Goal: Check status: Check status

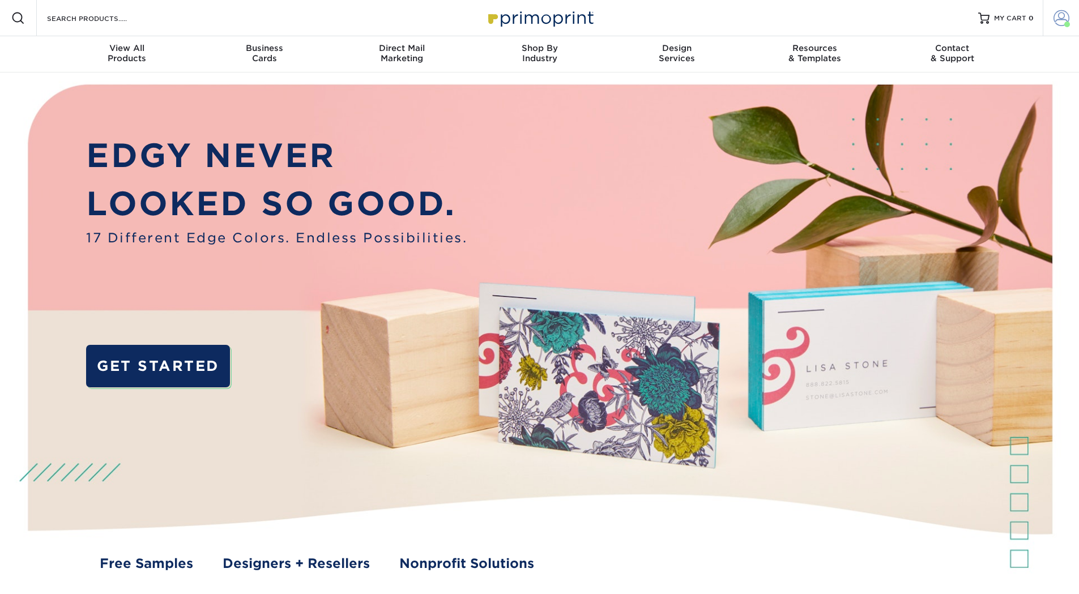
click at [1063, 22] on span at bounding box center [1062, 18] width 16 height 16
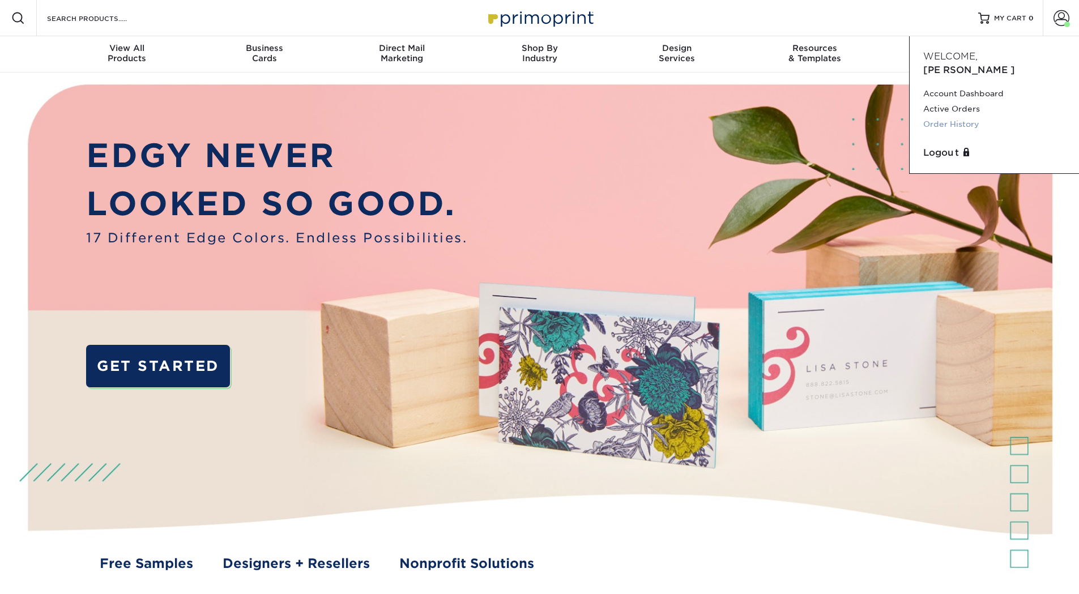
click at [956, 117] on link "Order History" at bounding box center [994, 124] width 142 height 15
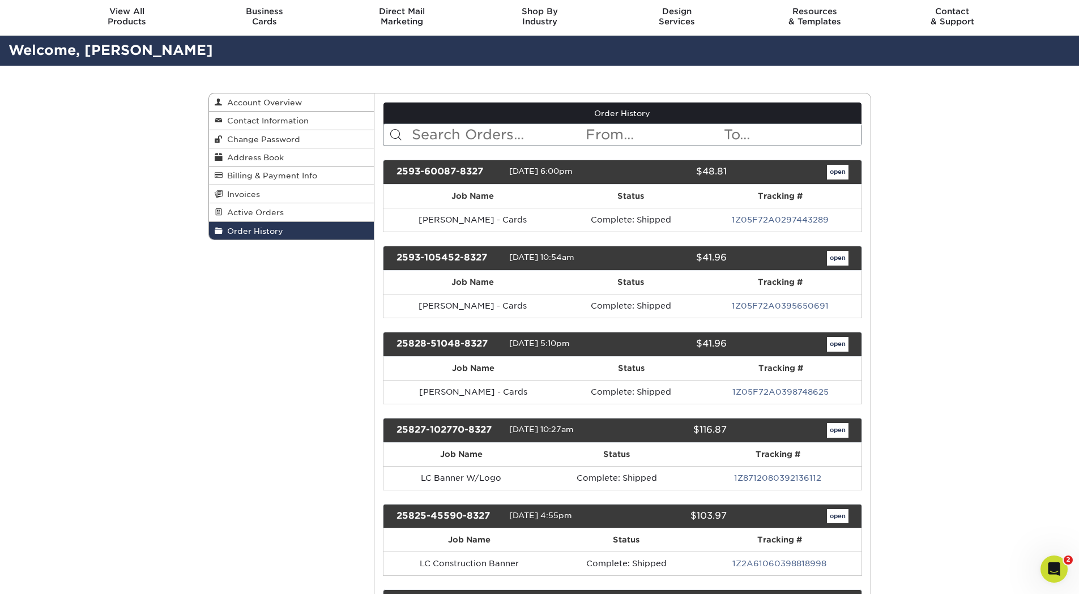
scroll to position [57, 0]
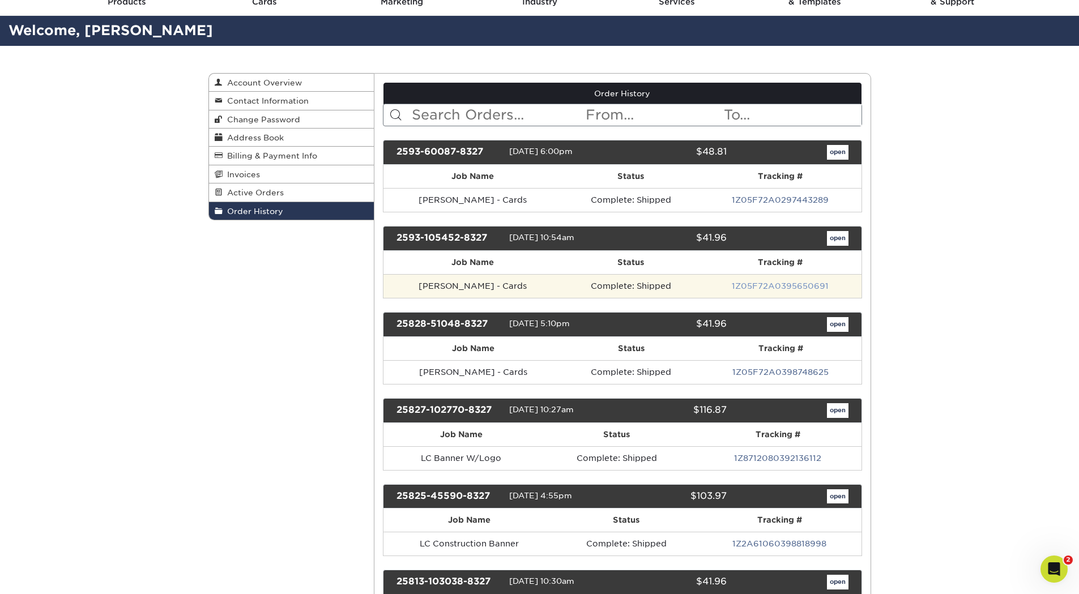
click at [757, 286] on link "1Z05F72A0395650691" at bounding box center [780, 286] width 97 height 9
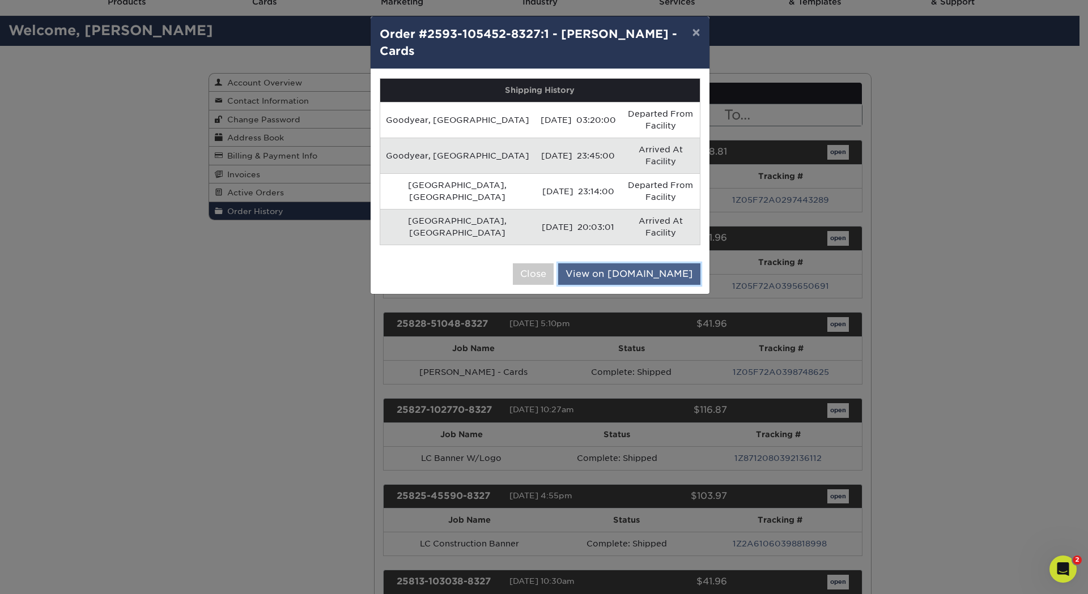
click at [647, 263] on link "View on [DOMAIN_NAME]" at bounding box center [629, 274] width 142 height 22
click at [697, 32] on button "×" at bounding box center [696, 32] width 26 height 32
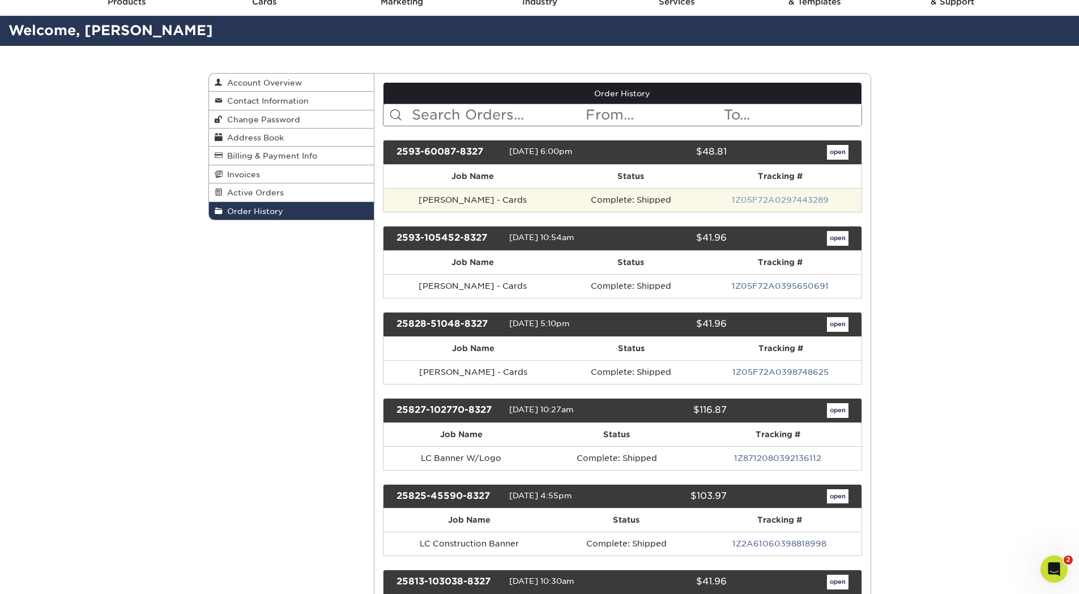
click at [786, 201] on link "1Z05F72A0297443289" at bounding box center [780, 199] width 97 height 9
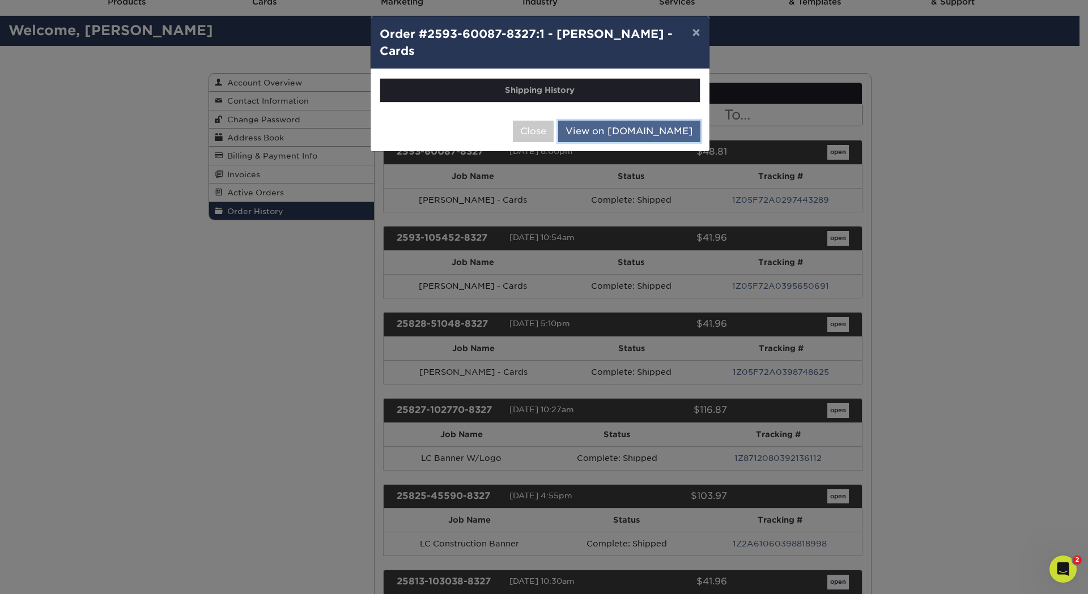
click at [607, 137] on link "View on [DOMAIN_NAME]" at bounding box center [629, 132] width 142 height 22
click at [649, 133] on link "View on [DOMAIN_NAME]" at bounding box center [629, 132] width 142 height 22
click at [553, 127] on button "Close" at bounding box center [533, 132] width 41 height 22
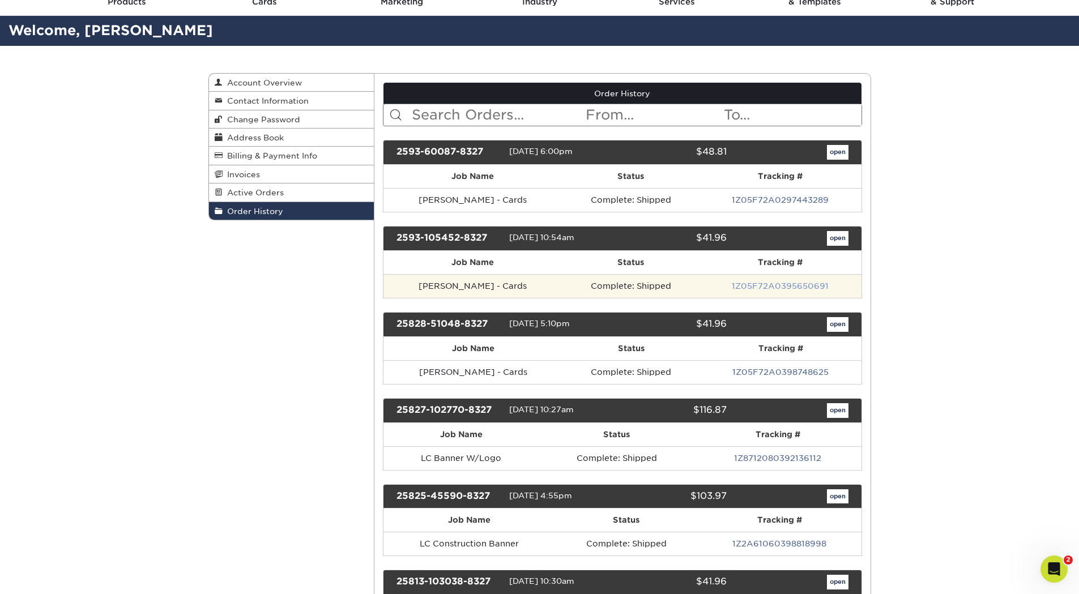
click at [742, 285] on link "1Z05F72A0395650691" at bounding box center [780, 286] width 97 height 9
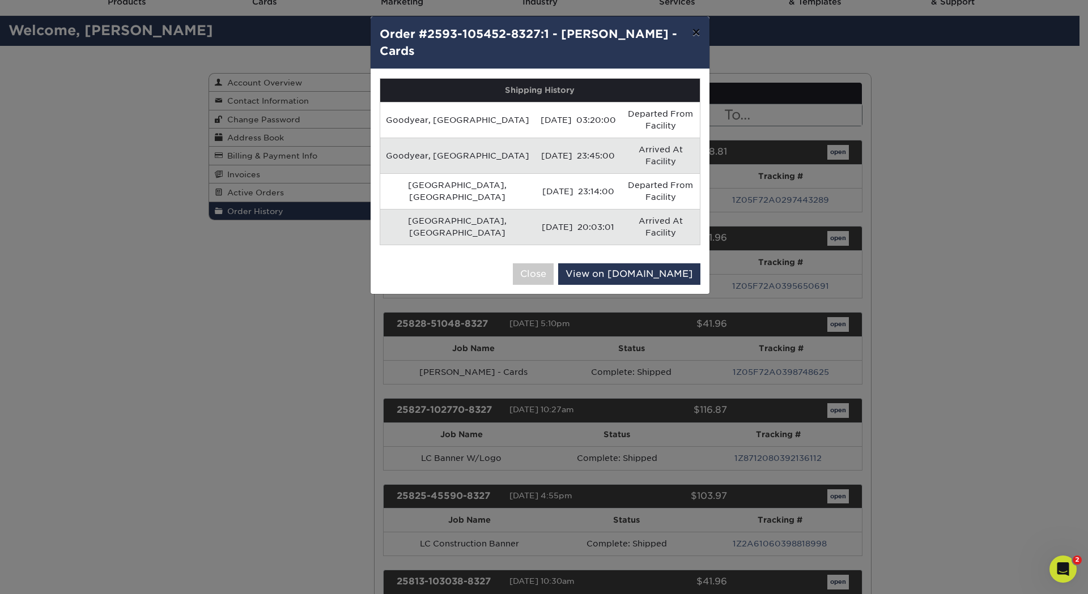
drag, startPoint x: 697, startPoint y: 35, endPoint x: 696, endPoint y: 41, distance: 6.8
click at [696, 35] on button "×" at bounding box center [696, 32] width 26 height 32
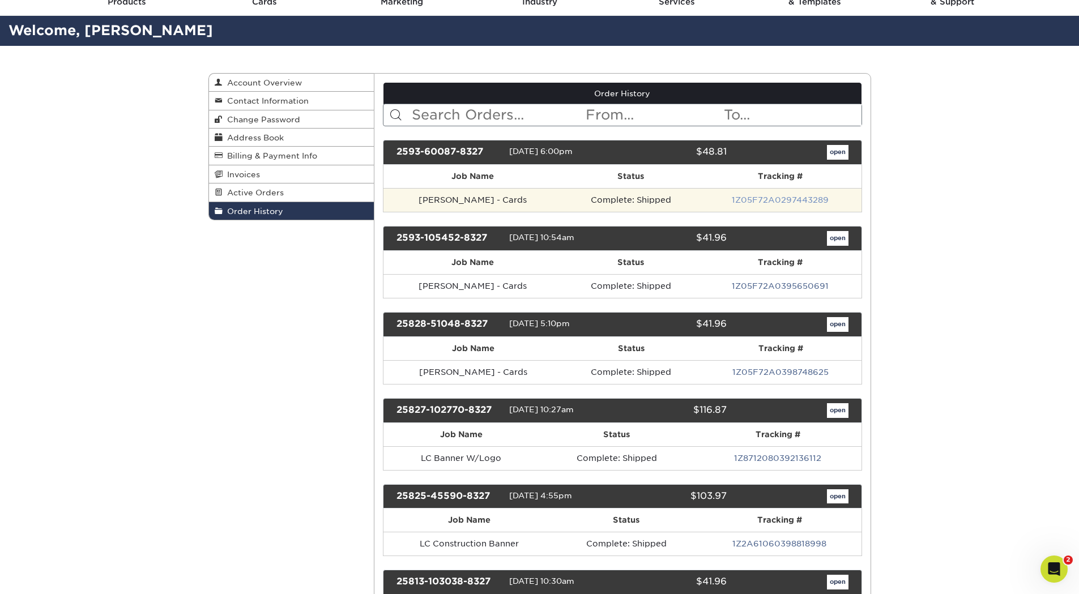
click at [765, 203] on link "1Z05F72A0297443289" at bounding box center [780, 199] width 97 height 9
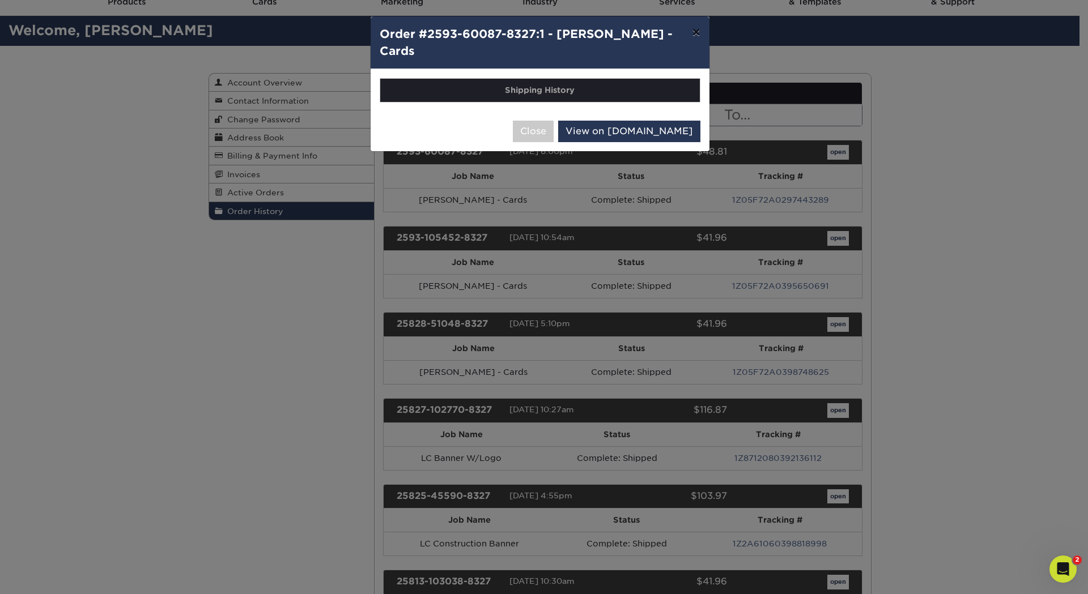
click at [700, 31] on button "×" at bounding box center [696, 32] width 26 height 32
